Goal: Task Accomplishment & Management: Use online tool/utility

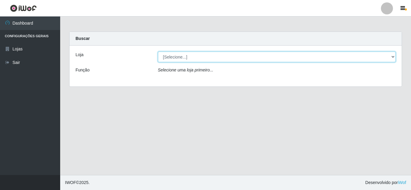
click at [392, 55] on select "[Selecione...] Rede Compras Supermercados - LOJA 5" at bounding box center [277, 57] width 238 height 11
select select "397"
click at [158, 52] on select "[Selecione...] Rede Compras Supermercados - LOJA 5" at bounding box center [277, 57] width 238 height 11
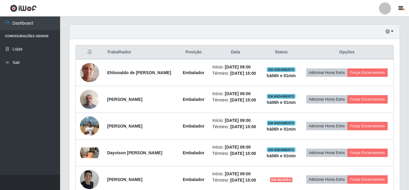
scroll to position [211, 0]
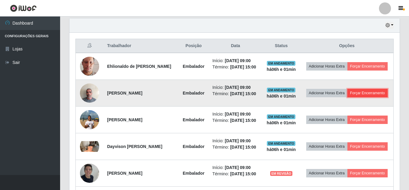
click at [348, 97] on button "Forçar Encerramento" at bounding box center [368, 93] width 40 height 8
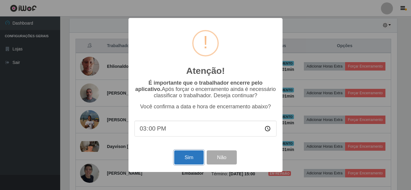
click at [188, 159] on button "Sim" at bounding box center [188, 158] width 29 height 14
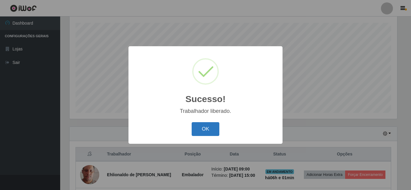
click at [205, 128] on button "OK" at bounding box center [206, 129] width 28 height 14
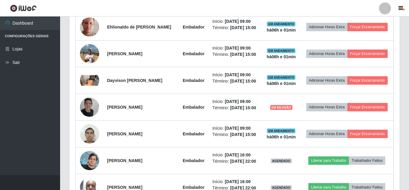
scroll to position [252, 0]
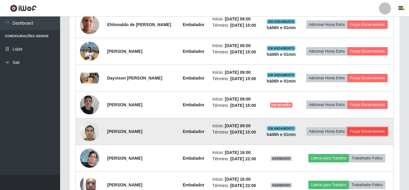
click at [355, 136] on button "Forçar Encerramento" at bounding box center [368, 132] width 40 height 8
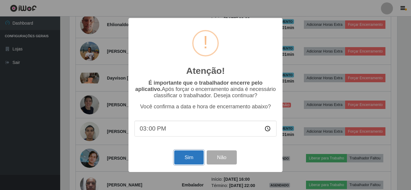
click at [185, 156] on button "Sim" at bounding box center [188, 158] width 29 height 14
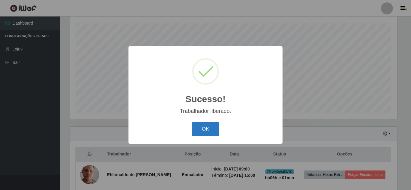
click at [208, 133] on button "OK" at bounding box center [206, 129] width 28 height 14
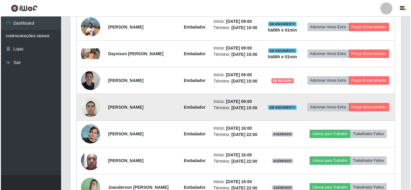
scroll to position [282, 0]
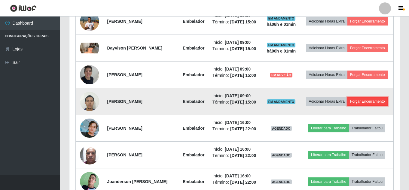
click at [350, 106] on button "Forçar Encerramento" at bounding box center [368, 101] width 40 height 8
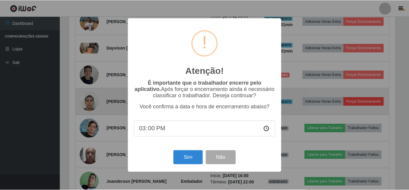
scroll to position [125, 328]
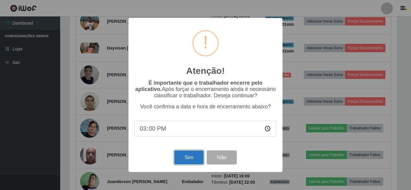
click at [178, 154] on button "Sim" at bounding box center [188, 158] width 29 height 14
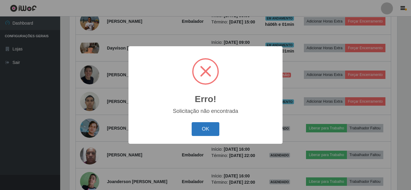
click at [200, 130] on button "OK" at bounding box center [206, 129] width 28 height 14
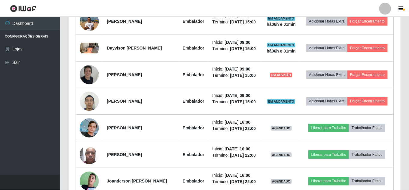
scroll to position [0, 0]
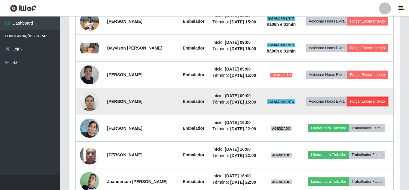
click at [354, 106] on button "Forçar Encerramento" at bounding box center [368, 101] width 40 height 8
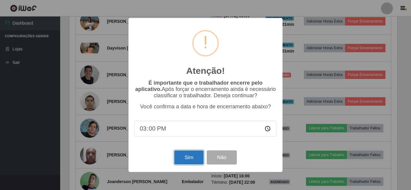
click at [189, 163] on button "Sim" at bounding box center [188, 158] width 29 height 14
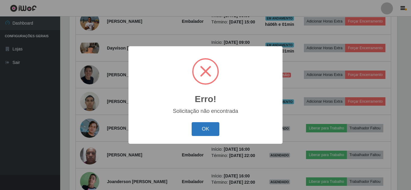
click at [206, 131] on button "OK" at bounding box center [206, 129] width 28 height 14
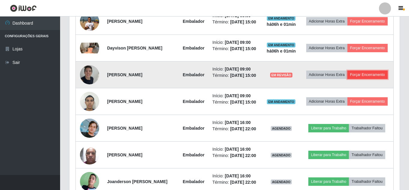
click at [351, 79] on button "Forçar Encerramento" at bounding box center [368, 75] width 40 height 8
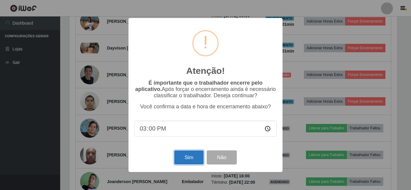
click at [193, 162] on button "Sim" at bounding box center [188, 158] width 29 height 14
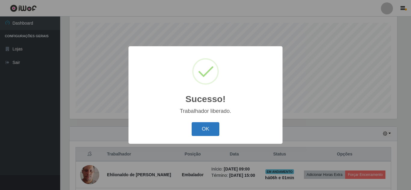
click at [205, 126] on button "OK" at bounding box center [206, 129] width 28 height 14
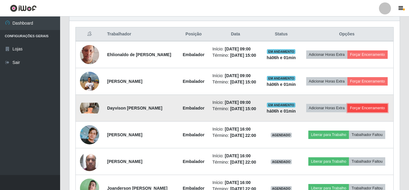
click at [348, 112] on button "Forçar Encerramento" at bounding box center [368, 108] width 40 height 8
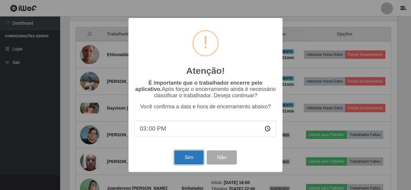
click at [189, 156] on button "Sim" at bounding box center [188, 158] width 29 height 14
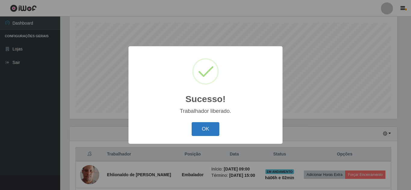
click at [209, 128] on button "OK" at bounding box center [206, 129] width 28 height 14
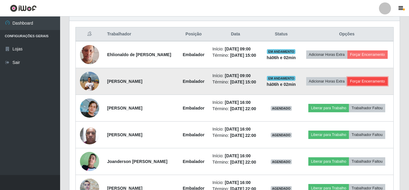
click at [365, 81] on button "Forçar Encerramento" at bounding box center [368, 81] width 40 height 8
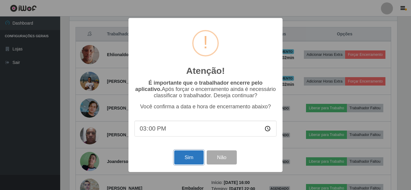
click at [190, 154] on button "Sim" at bounding box center [188, 158] width 29 height 14
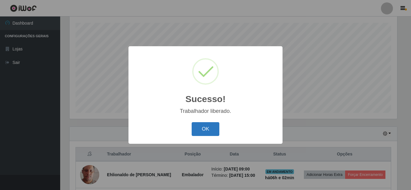
click at [204, 130] on button "OK" at bounding box center [206, 129] width 28 height 14
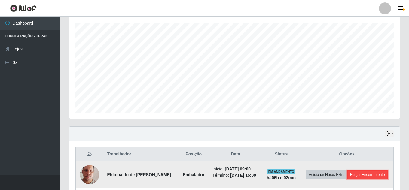
click at [380, 173] on button "Forçar Encerramento" at bounding box center [368, 175] width 40 height 8
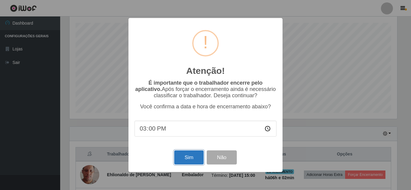
click at [190, 161] on button "Sim" at bounding box center [188, 158] width 29 height 14
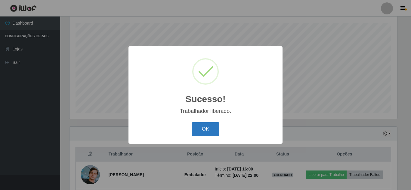
click at [206, 131] on button "OK" at bounding box center [206, 129] width 28 height 14
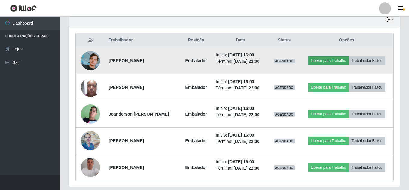
scroll to position [206, 0]
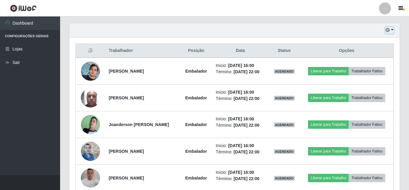
click at [388, 31] on icon "button" at bounding box center [388, 30] width 4 height 4
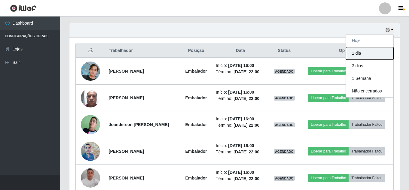
click at [387, 51] on button "1 dia" at bounding box center [370, 53] width 48 height 13
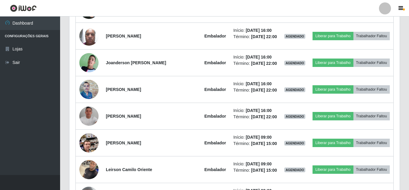
scroll to position [176, 0]
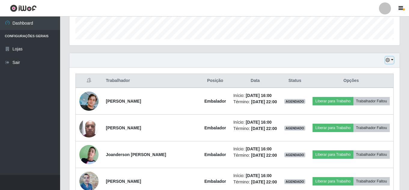
click at [393, 57] on button "button" at bounding box center [390, 60] width 8 height 7
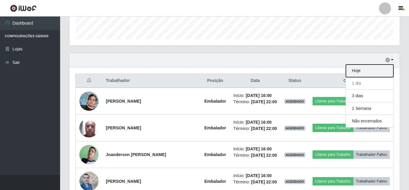
click at [364, 72] on button "Hoje" at bounding box center [370, 71] width 48 height 13
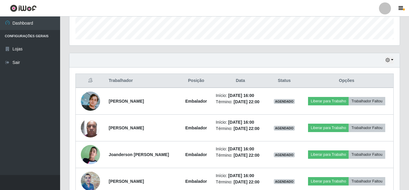
scroll to position [236, 0]
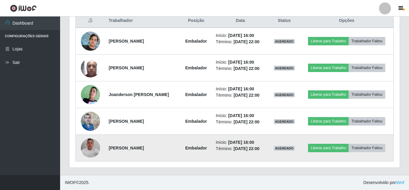
click at [88, 149] on img at bounding box center [90, 148] width 19 height 19
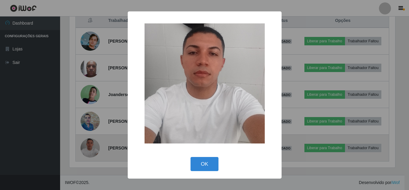
scroll to position [125, 328]
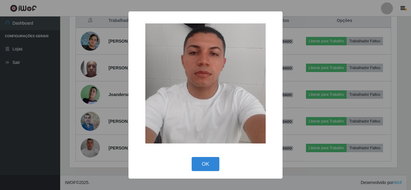
click at [88, 148] on div "× OK Cancel" at bounding box center [205, 95] width 411 height 190
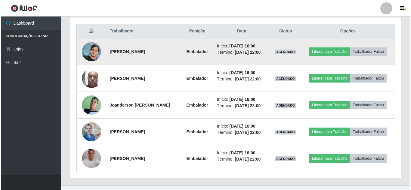
scroll to position [236, 0]
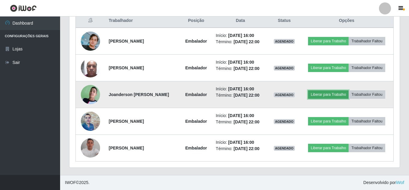
click at [329, 92] on button "Liberar para Trabalho" at bounding box center [328, 95] width 41 height 8
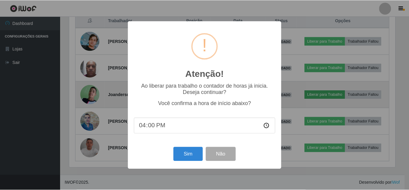
scroll to position [125, 328]
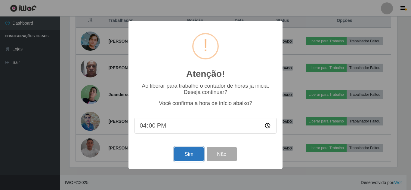
click at [191, 153] on button "Sim" at bounding box center [188, 154] width 29 height 14
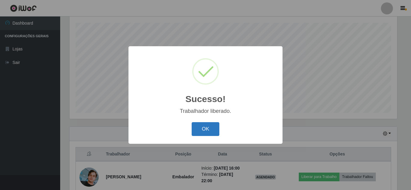
click at [206, 133] on button "OK" at bounding box center [206, 129] width 28 height 14
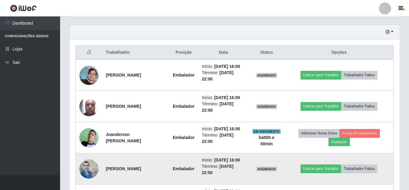
scroll to position [222, 0]
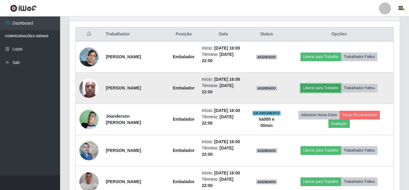
click at [332, 86] on button "Liberar para Trabalho" at bounding box center [321, 88] width 41 height 8
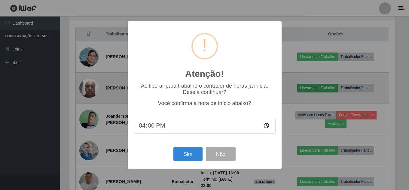
scroll to position [125, 328]
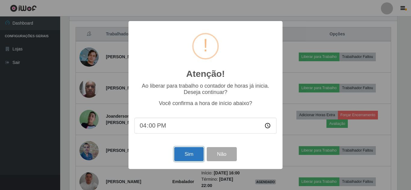
click at [185, 158] on button "Sim" at bounding box center [188, 154] width 29 height 14
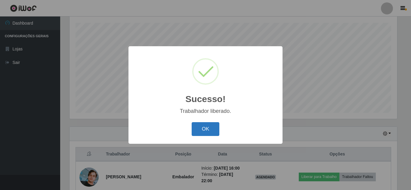
click at [207, 126] on button "OK" at bounding box center [206, 129] width 28 height 14
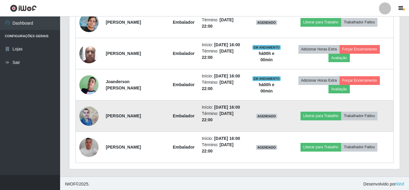
scroll to position [258, 0]
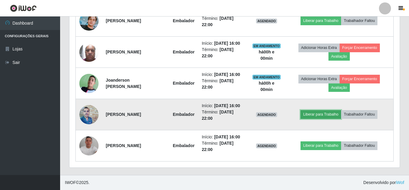
click at [335, 112] on button "Liberar para Trabalho" at bounding box center [321, 114] width 41 height 8
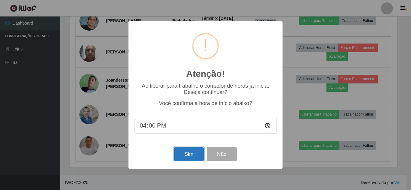
click at [182, 159] on button "Sim" at bounding box center [188, 154] width 29 height 14
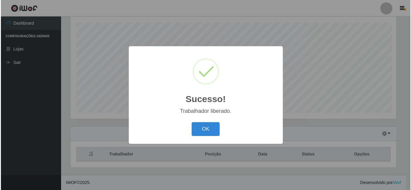
scroll to position [102, 0]
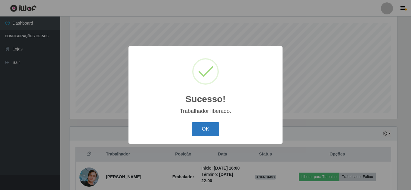
click at [205, 134] on button "OK" at bounding box center [206, 129] width 28 height 14
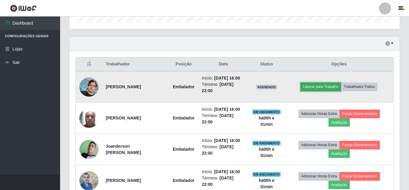
click at [322, 88] on button "Liberar para Trabalho" at bounding box center [321, 87] width 41 height 8
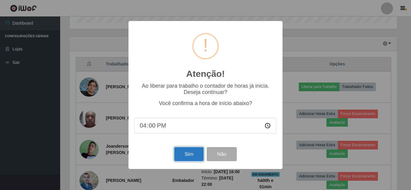
click at [186, 159] on button "Sim" at bounding box center [188, 154] width 29 height 14
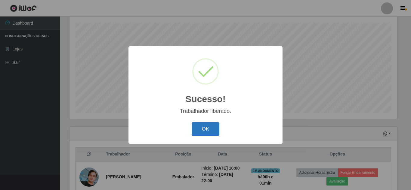
click at [197, 134] on button "OK" at bounding box center [206, 129] width 28 height 14
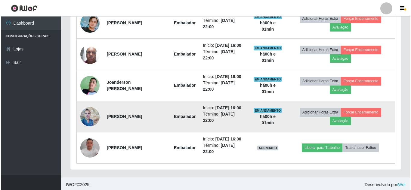
scroll to position [258, 0]
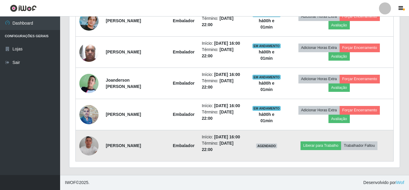
click at [88, 144] on img at bounding box center [88, 146] width 19 height 19
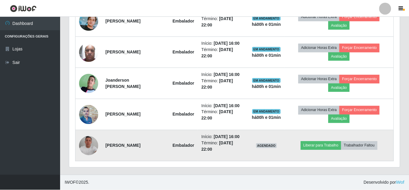
scroll to position [125, 328]
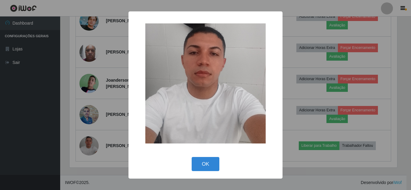
click at [83, 129] on div "× OK Cancel" at bounding box center [205, 95] width 411 height 190
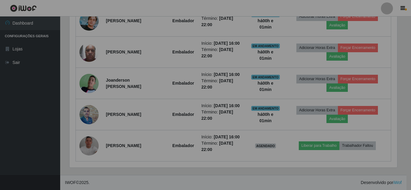
scroll to position [125, 331]
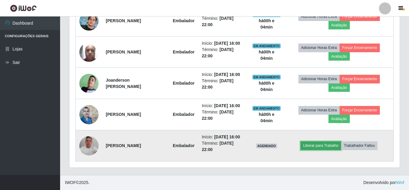
click at [327, 146] on button "Liberar para Trabalho" at bounding box center [321, 146] width 41 height 8
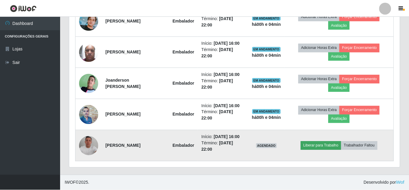
scroll to position [125, 328]
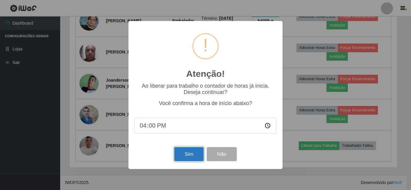
click at [192, 157] on button "Sim" at bounding box center [188, 154] width 29 height 14
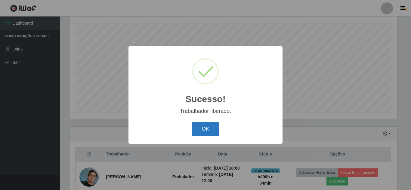
click at [192, 126] on button "OK" at bounding box center [206, 129] width 28 height 14
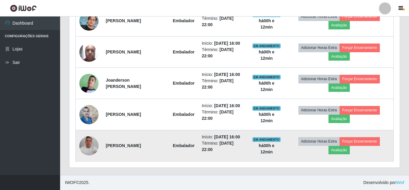
scroll to position [228, 0]
